Goal: Information Seeking & Learning: Learn about a topic

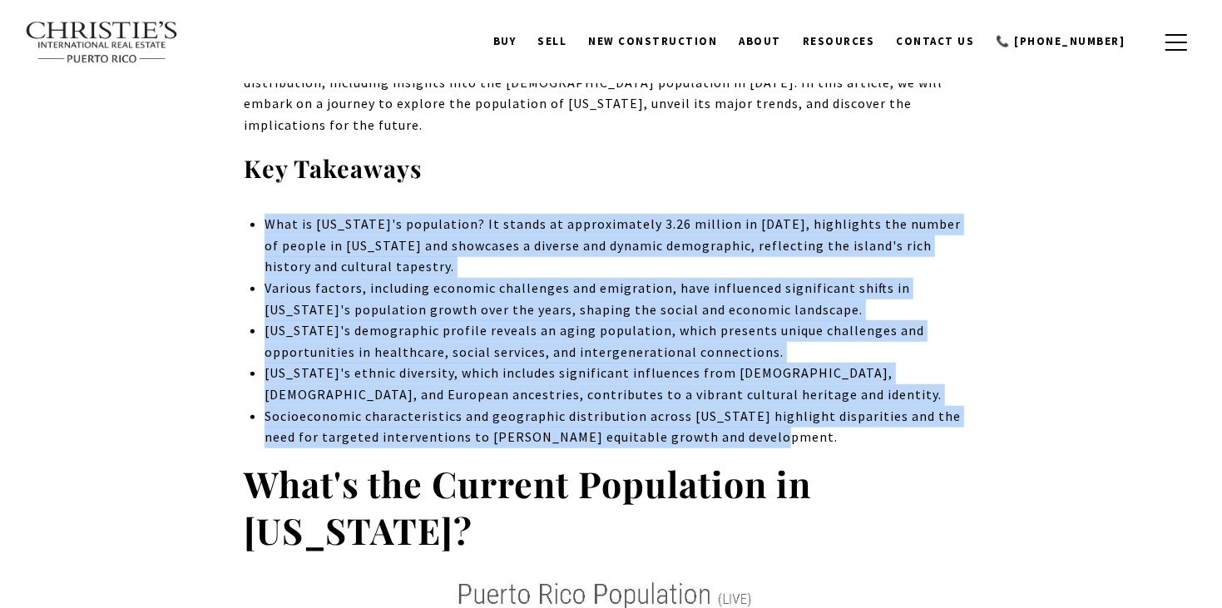
drag, startPoint x: 264, startPoint y: 194, endPoint x: 761, endPoint y: 418, distance: 544.6
click at [761, 418] on ul "What is [US_STATE]'s population? It stands at approximately 3.26 million in [DA…" at bounding box center [620, 331] width 713 height 235
click at [761, 418] on li "Socioeconomic characteristics and geographic distribution across [US_STATE] hig…" at bounding box center [620, 427] width 713 height 42
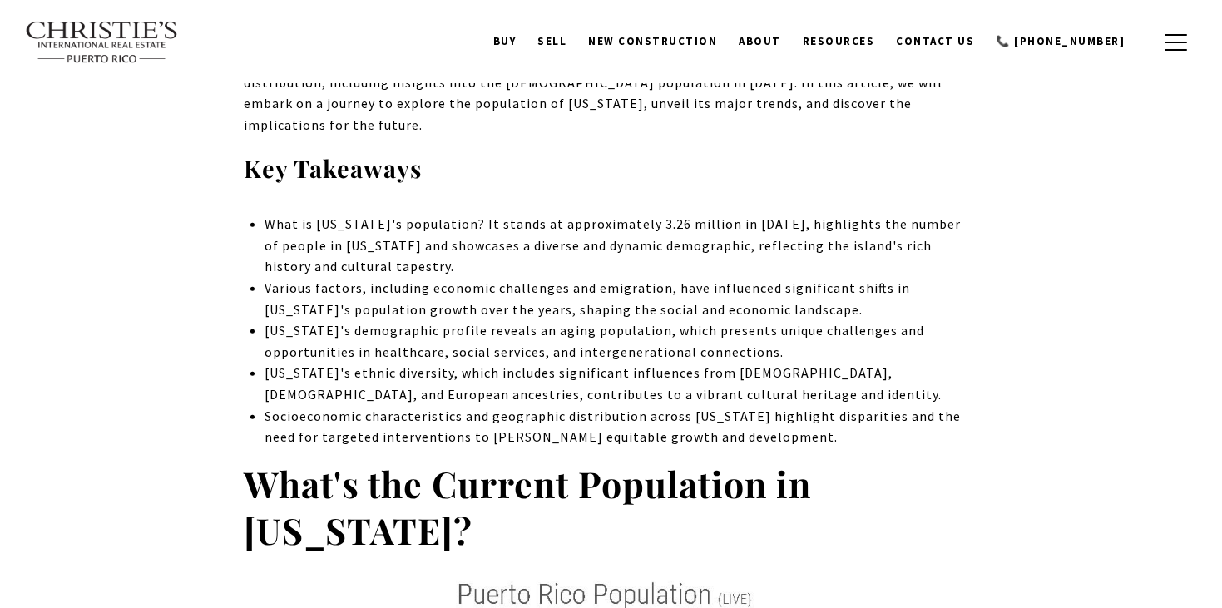
click at [764, 423] on li "Socioeconomic characteristics and geographic distribution across [US_STATE] hig…" at bounding box center [620, 427] width 713 height 42
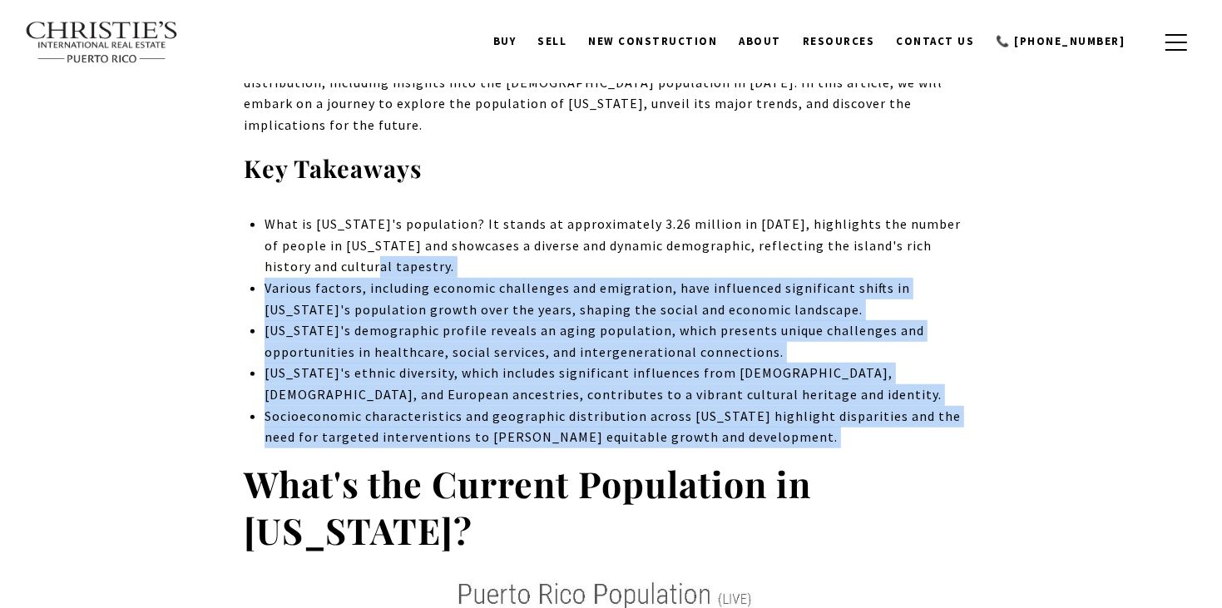
drag, startPoint x: 764, startPoint y: 423, endPoint x: 316, endPoint y: 253, distance: 479.6
click at [316, 253] on ul "What is [US_STATE]'s population? It stands at approximately 3.26 million in [DA…" at bounding box center [620, 331] width 713 height 235
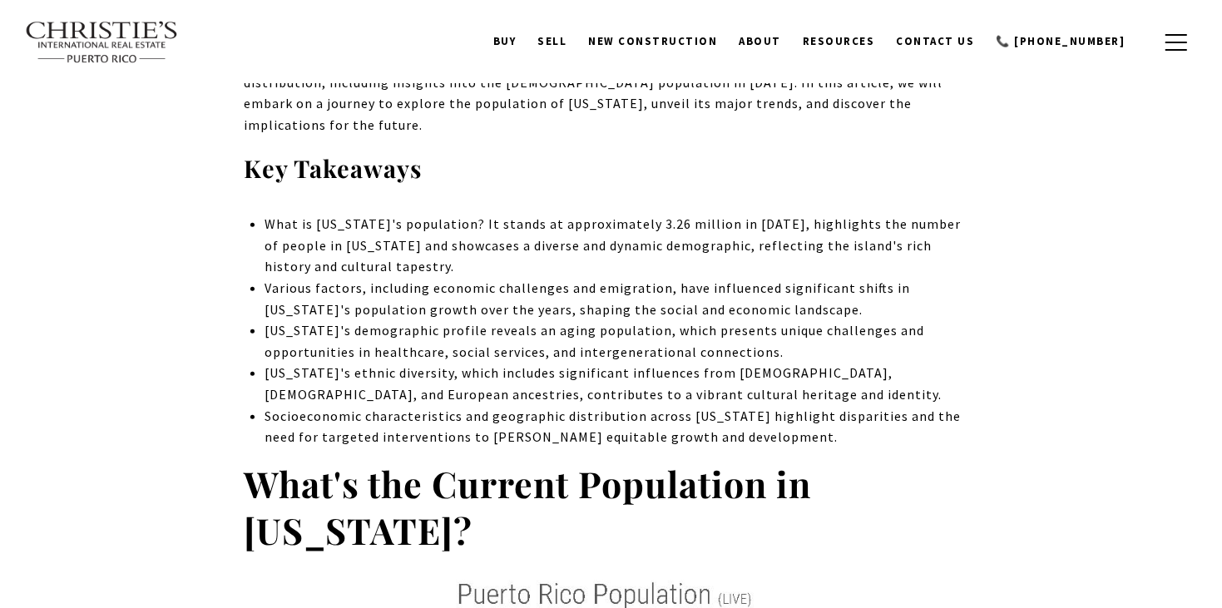
click at [282, 224] on li "What is [US_STATE]'s population? It stands at approximately 3.26 million in [DA…" at bounding box center [620, 246] width 713 height 64
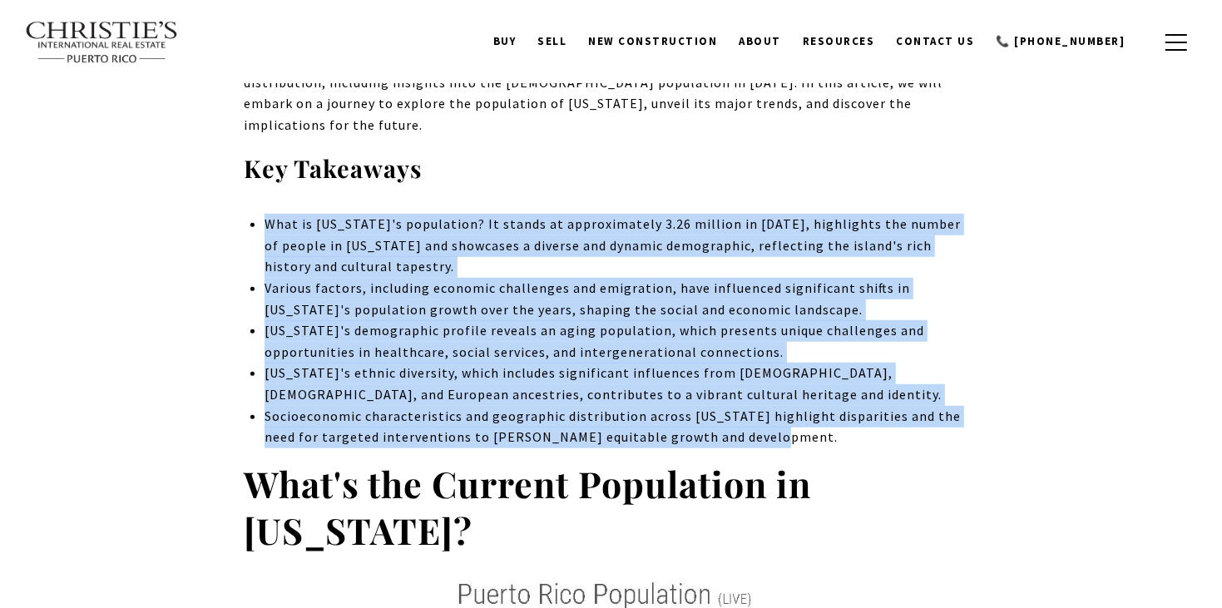
drag, startPoint x: 260, startPoint y: 200, endPoint x: 735, endPoint y: 412, distance: 520.1
click at [418, 406] on li "Socioeconomic characteristics and geographic distribution across [US_STATE] hig…" at bounding box center [620, 427] width 713 height 42
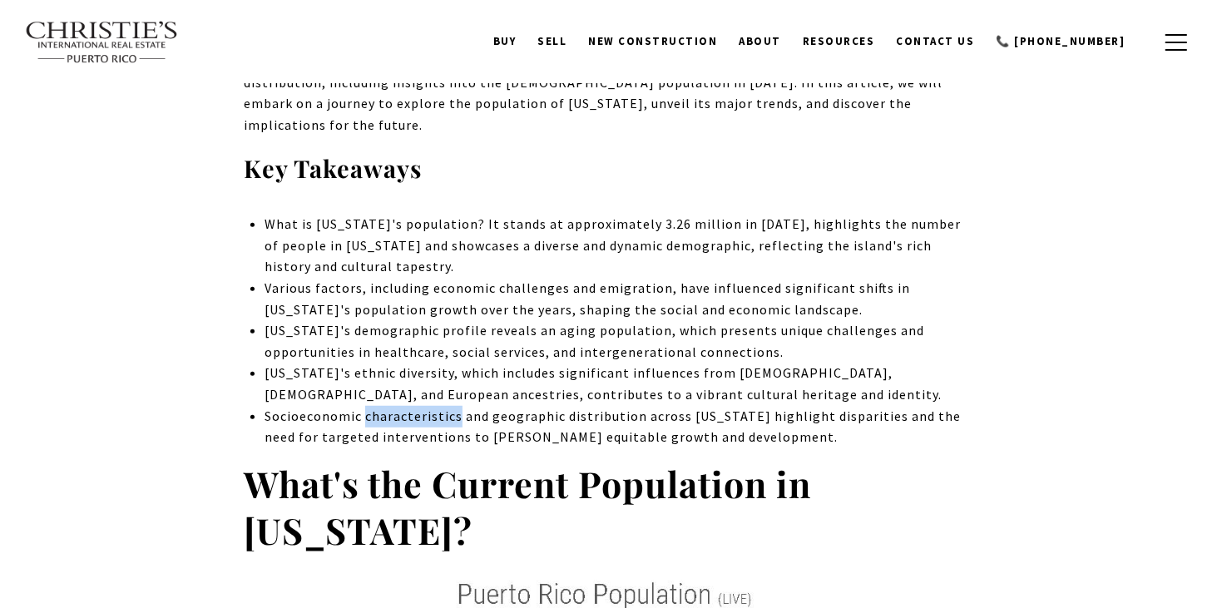
click at [418, 406] on li "Socioeconomic characteristics and geographic distribution across [US_STATE] hig…" at bounding box center [620, 427] width 713 height 42
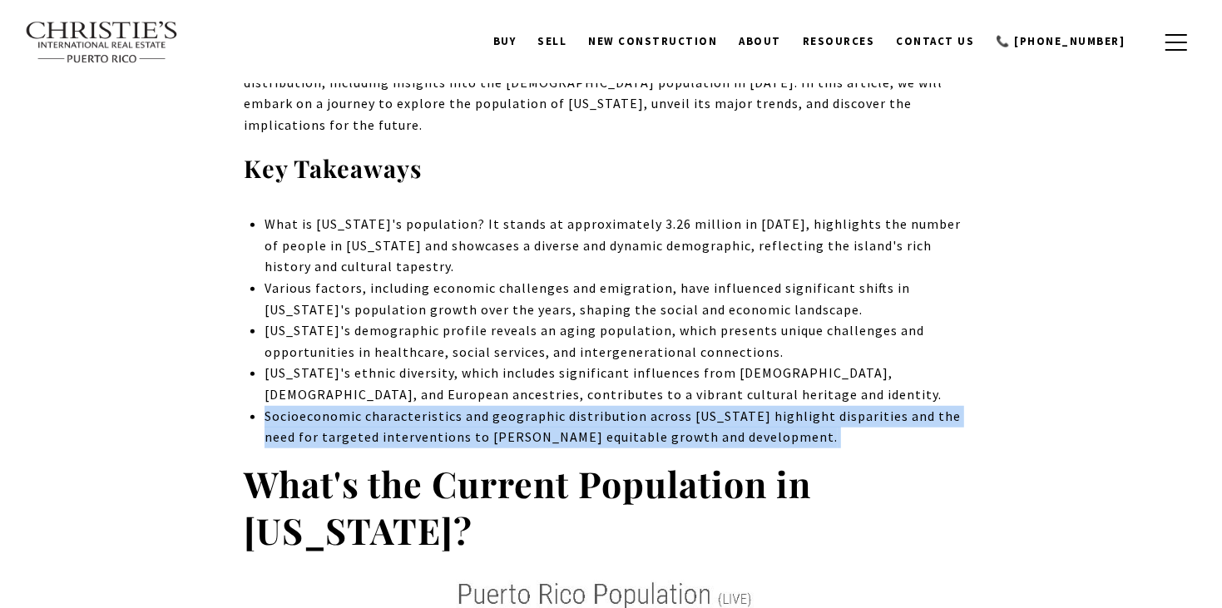
click at [418, 406] on li "Socioeconomic characteristics and geographic distribution across [US_STATE] hig…" at bounding box center [620, 427] width 713 height 42
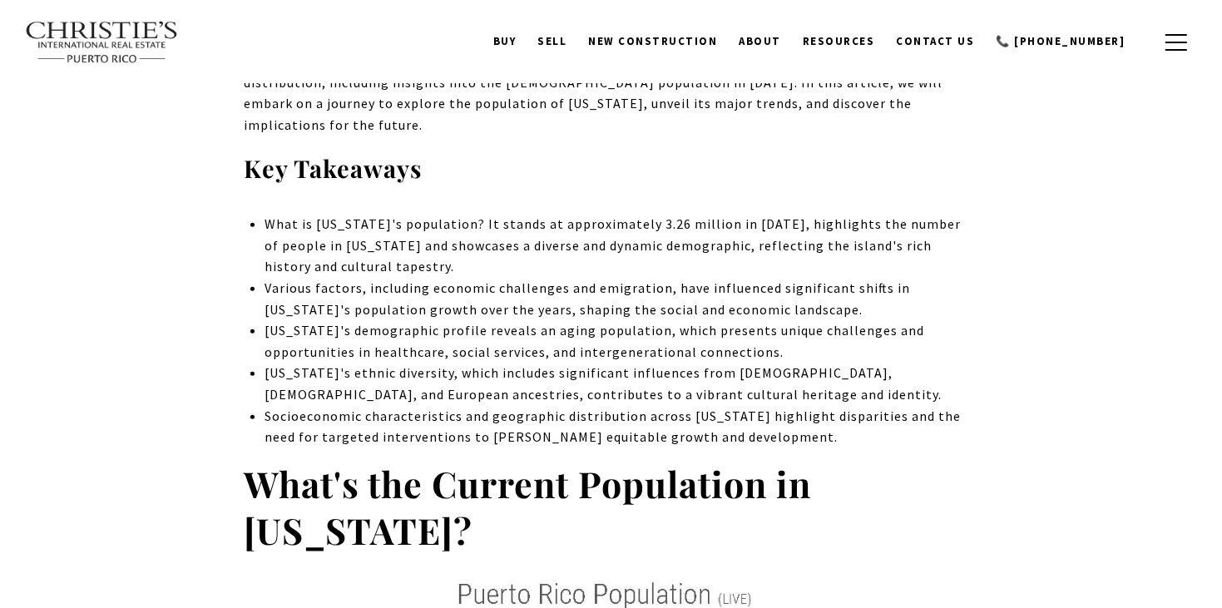
click at [321, 214] on li "What is [US_STATE]'s population? It stands at approximately 3.26 million in [DA…" at bounding box center [620, 246] width 713 height 64
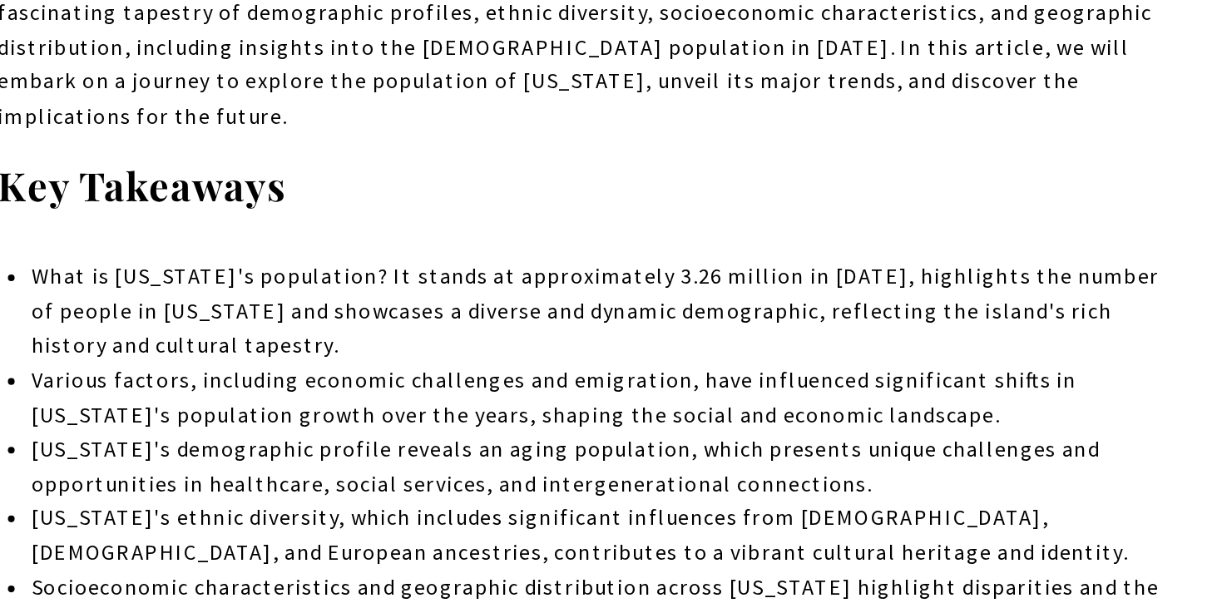
scroll to position [558, 0]
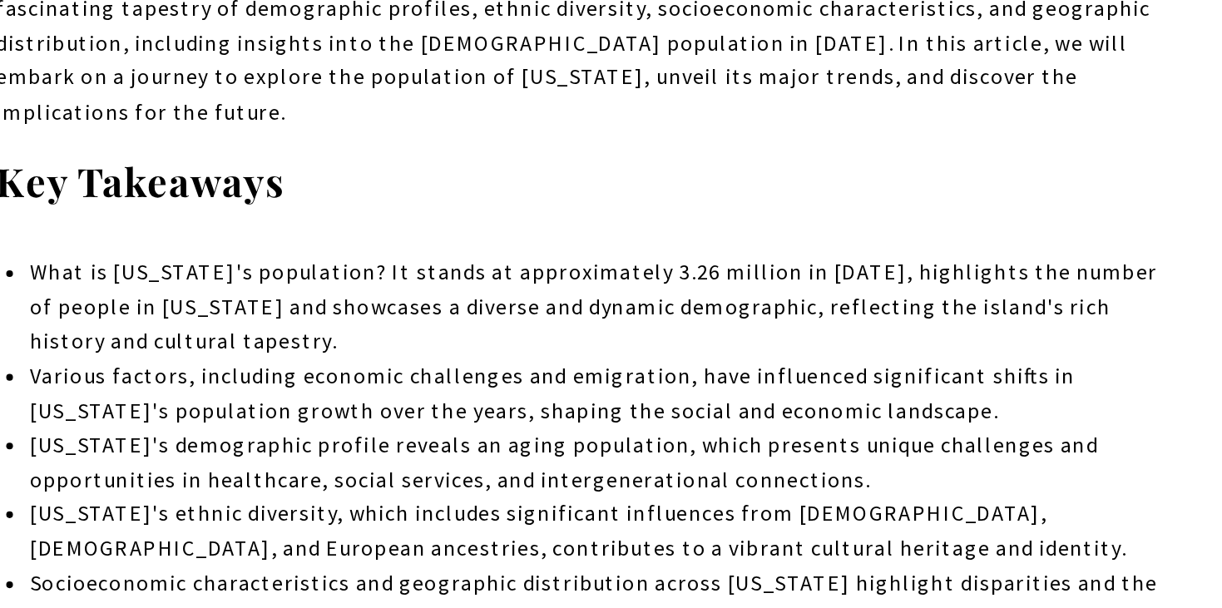
click at [462, 400] on li "What is [US_STATE]'s population? It stands at approximately 3.26 million in [DA…" at bounding box center [620, 403] width 713 height 64
drag, startPoint x: 535, startPoint y: 442, endPoint x: 668, endPoint y: 446, distance: 133.1
click at [668, 446] on span "Various factors, including economic challenges and emigration, have influenced …" at bounding box center [586, 456] width 645 height 38
click at [739, 442] on span "Various factors, including economic challenges and emigration, have influenced …" at bounding box center [586, 456] width 645 height 38
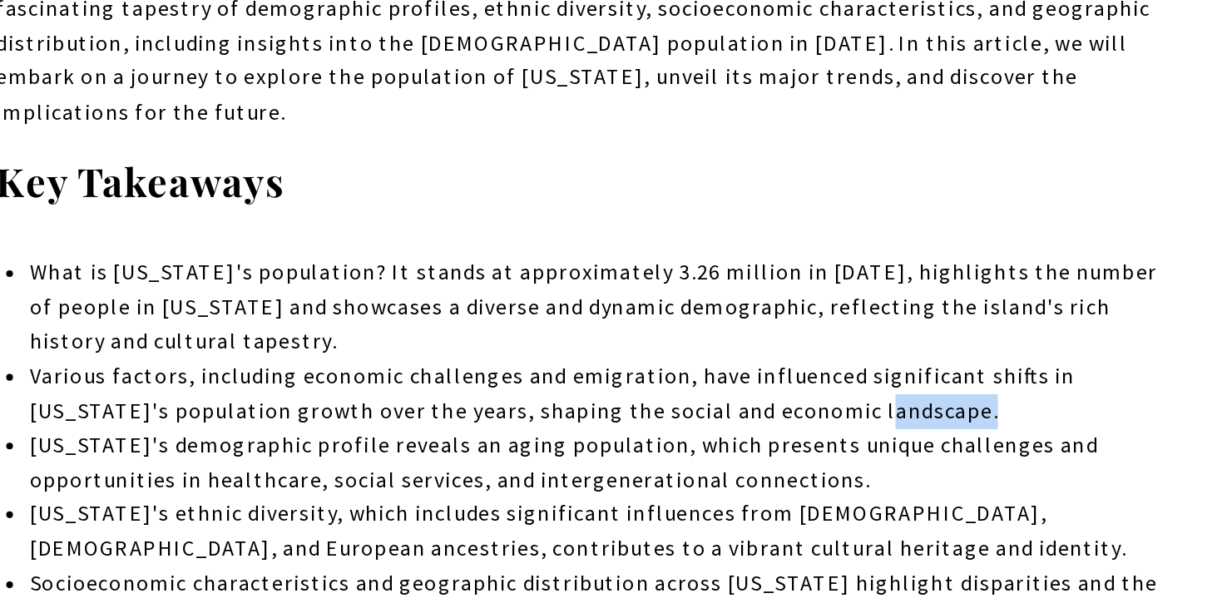
click at [741, 443] on span "Various factors, including economic challenges and emigration, have influenced …" at bounding box center [586, 456] width 645 height 38
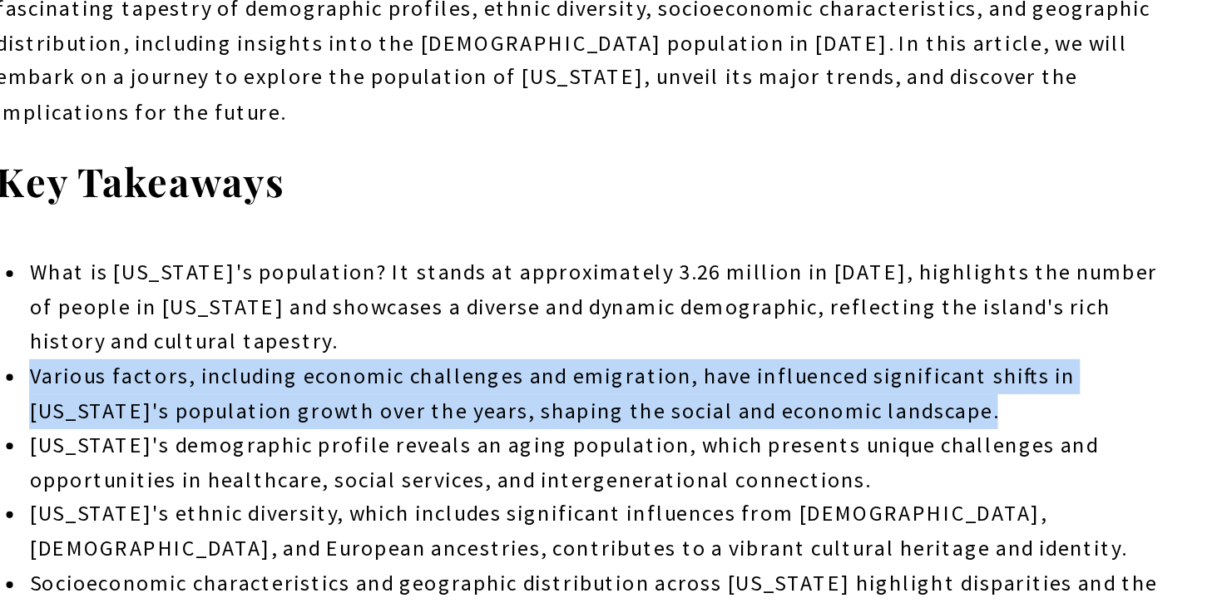
drag, startPoint x: 798, startPoint y: 450, endPoint x: 265, endPoint y: 423, distance: 533.0
click at [265, 437] on span "Various factors, including economic challenges and emigration, have influenced …" at bounding box center [586, 456] width 645 height 38
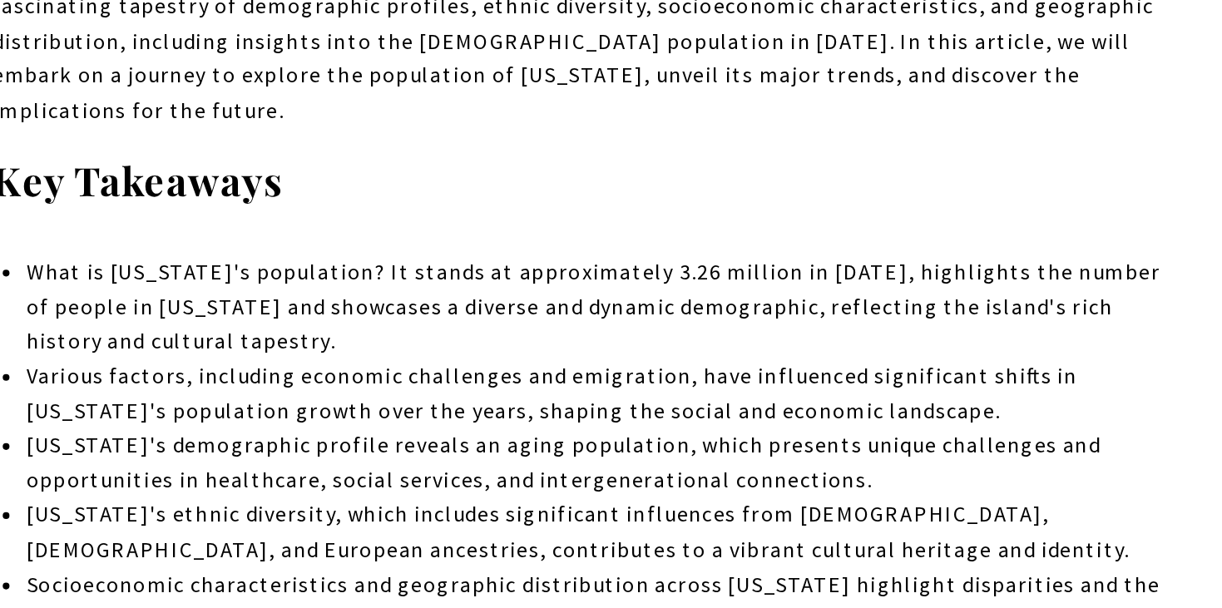
click at [602, 479] on span "[US_STATE]'s demographic profile reveals an aging population, which presents un…" at bounding box center [594, 498] width 660 height 38
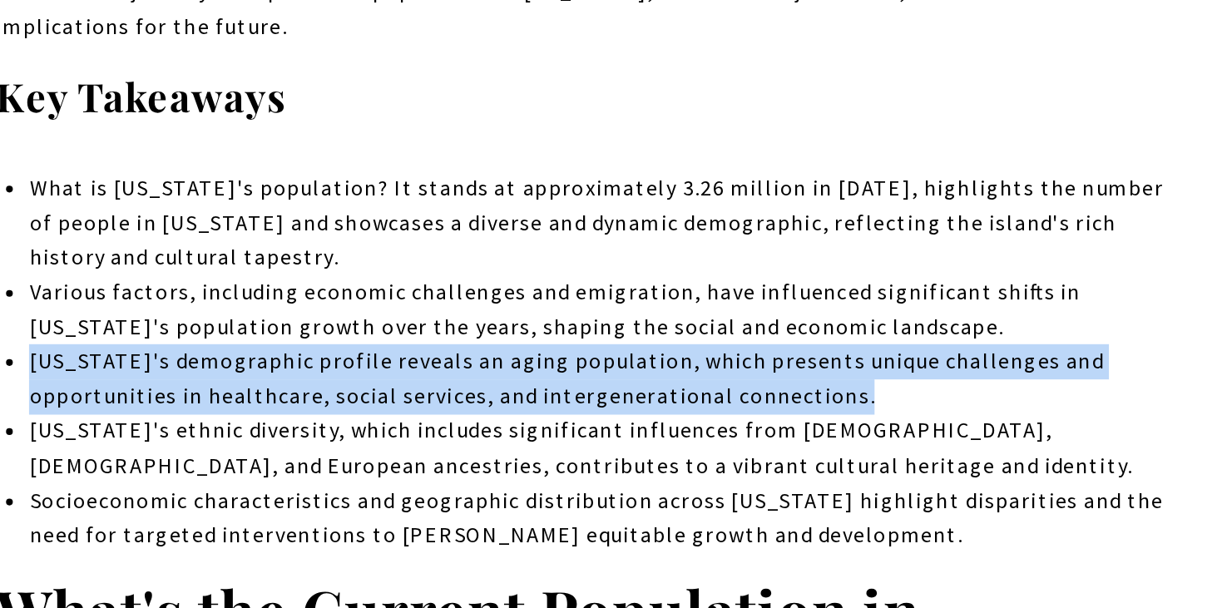
scroll to position [592, 0]
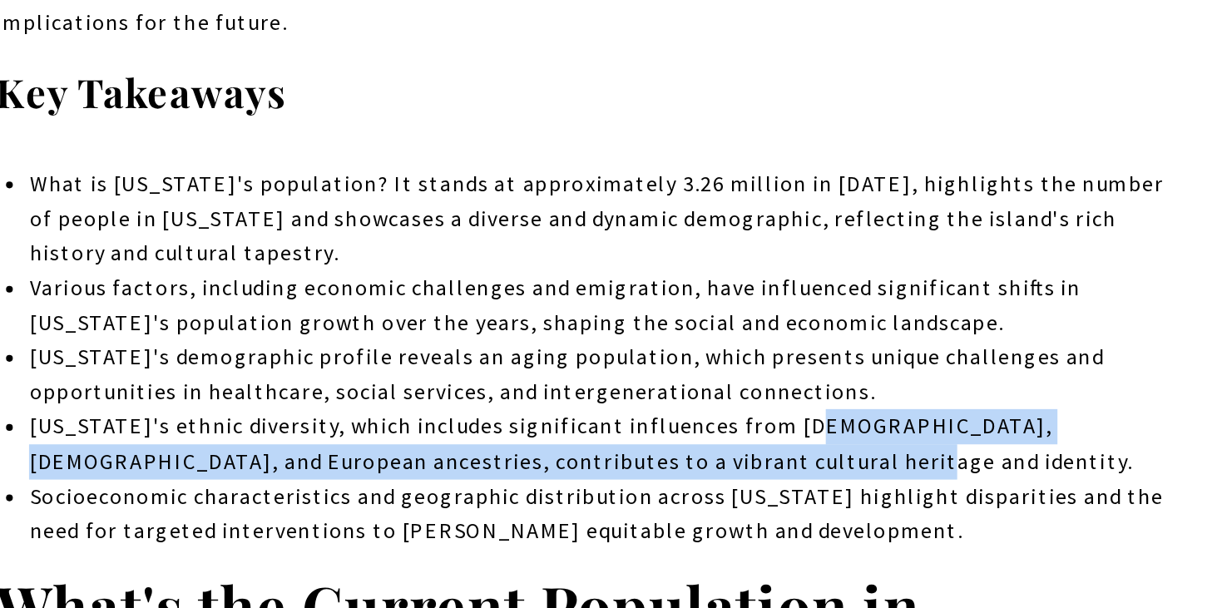
drag, startPoint x: 737, startPoint y: 477, endPoint x: 676, endPoint y: 500, distance: 64.7
click at [676, 500] on span "[US_STATE]'s ethnic diversity, which includes significant influences from [DEMO…" at bounding box center [602, 506] width 677 height 38
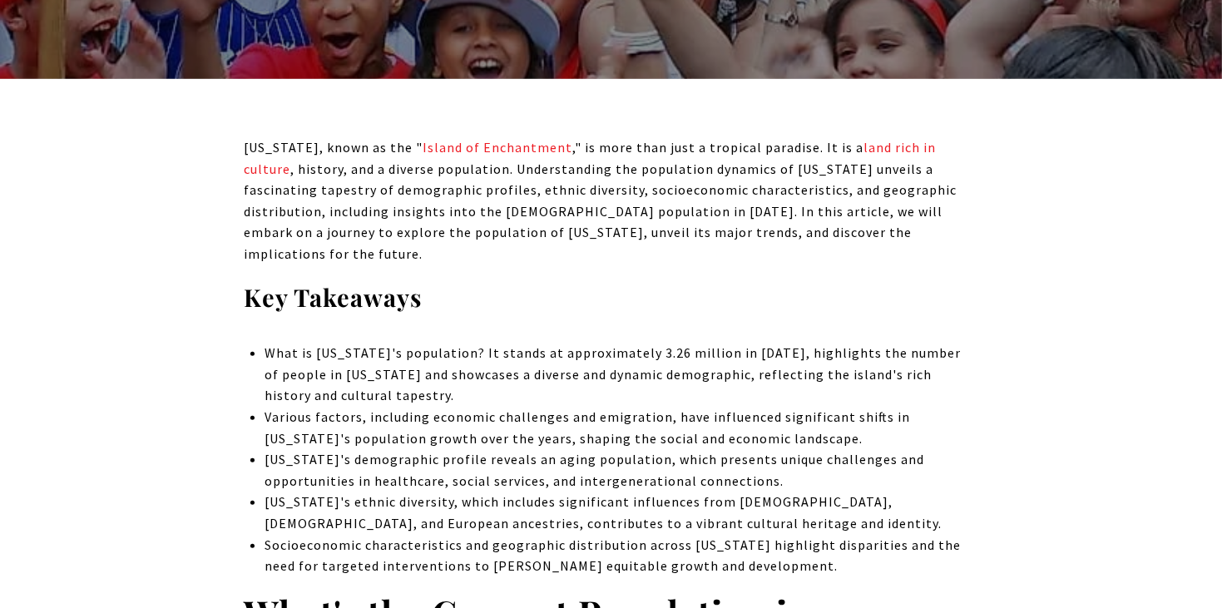
scroll to position [0, 0]
